Goal: Browse casually

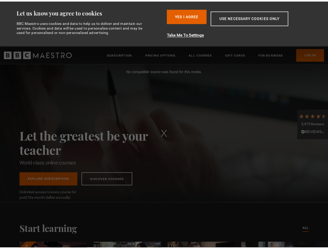
scroll to position [0, 606]
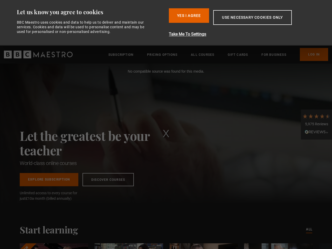
click at [166, 125] on div "No compatible source was found for this media." at bounding box center [166, 134] width 332 height 140
click at [245, 23] on button "Use necessary cookies only" at bounding box center [252, 17] width 78 height 15
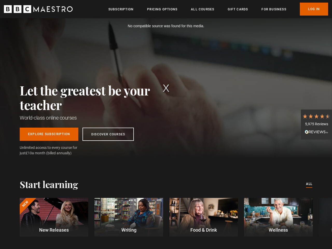
click at [245, 23] on button "Use necessary cookies only" at bounding box center [252, 17] width 78 height 15
click at [189, 16] on header "Menu Close Subscription Pricing Options All Courses Gift Cards For business Alr…" at bounding box center [166, 9] width 332 height 18
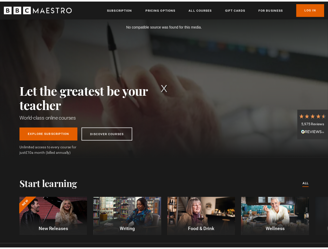
scroll to position [0, 659]
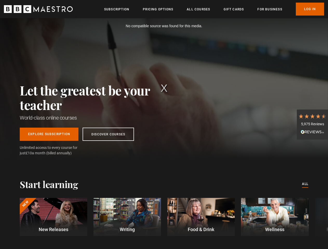
click at [244, 34] on div "No compatible source was found for this media." at bounding box center [164, 88] width 328 height 140
click at [253, 17] on header "Menu Close Subscription Pricing Options All Courses Gift Cards For business Alr…" at bounding box center [164, 9] width 328 height 18
click at [317, 125] on div "5,975 Reviews" at bounding box center [312, 124] width 29 height 5
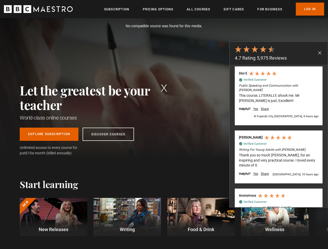
click at [317, 125] on div "Dior E Verified Customer Public Speaking and Communication with [PERSON_NAME] T…" at bounding box center [279, 95] width 88 height 59
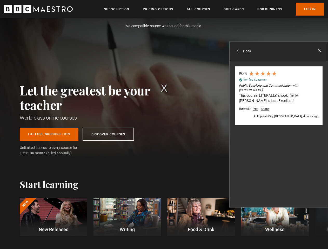
click at [317, 125] on div "Dior E Verified Customer Public Speaking and Communication with [PERSON_NAME] T…" at bounding box center [279, 125] width 98 height 166
click at [317, 124] on div "Dior E Verified Customer Public Speaking and Communication with [PERSON_NAME] T…" at bounding box center [279, 125] width 98 height 166
